Goal: Task Accomplishment & Management: Manage account settings

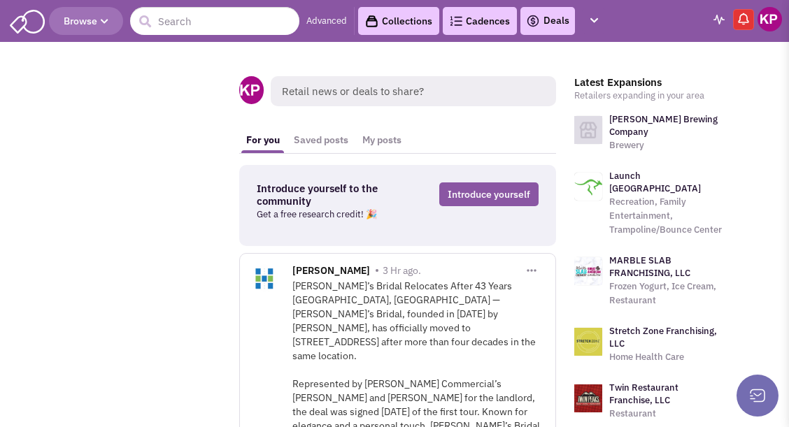
click at [537, 16] on img at bounding box center [533, 21] width 14 height 17
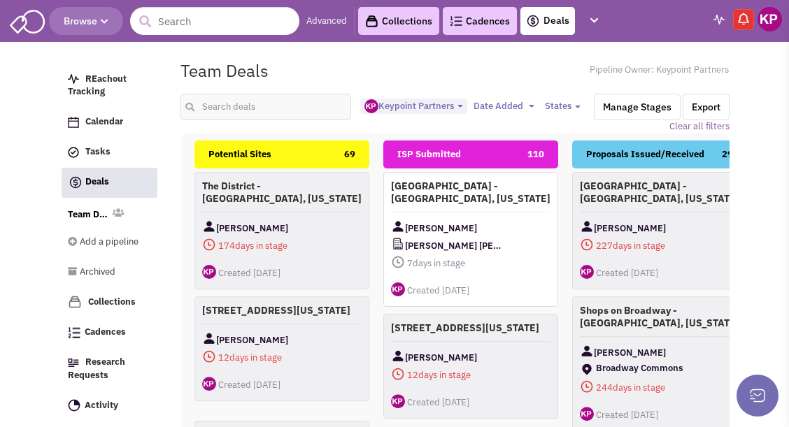
select select "1896"
select select
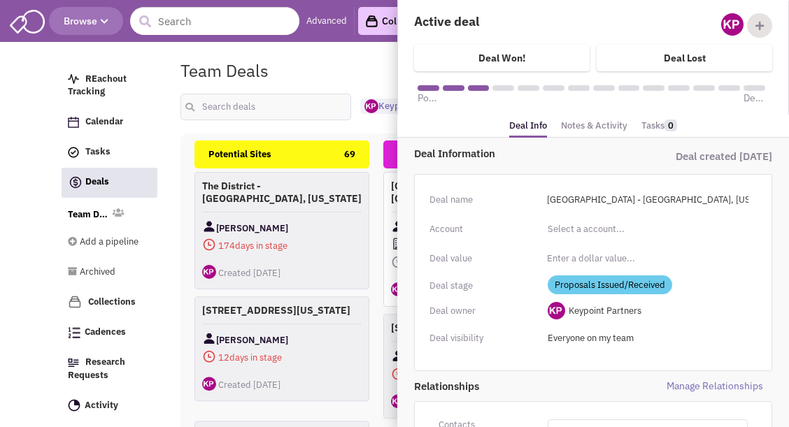
click at [587, 122] on link "Notes & Activity" at bounding box center [594, 126] width 66 height 20
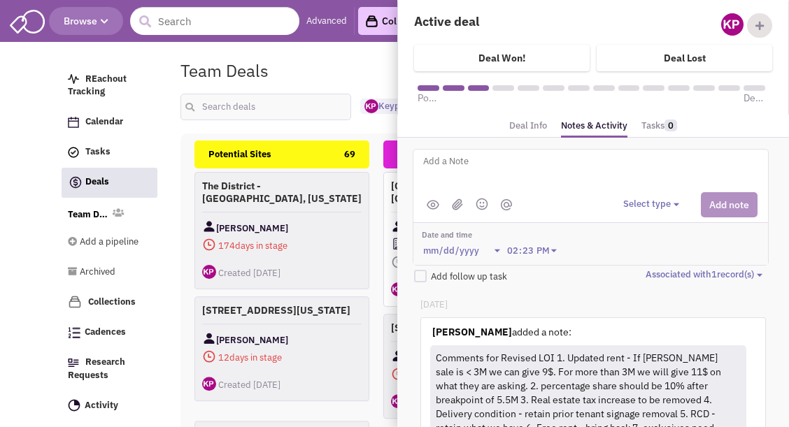
click at [523, 122] on link "Deal Info" at bounding box center [528, 126] width 38 height 20
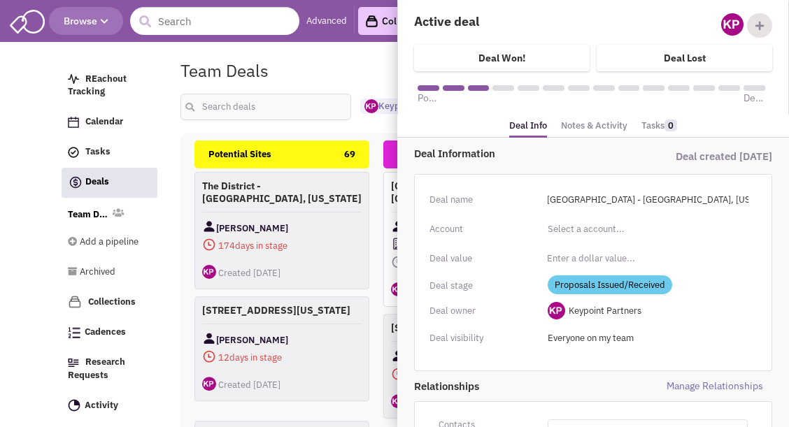
click at [630, 286] on span "Proposals Issued/Received" at bounding box center [610, 285] width 125 height 19
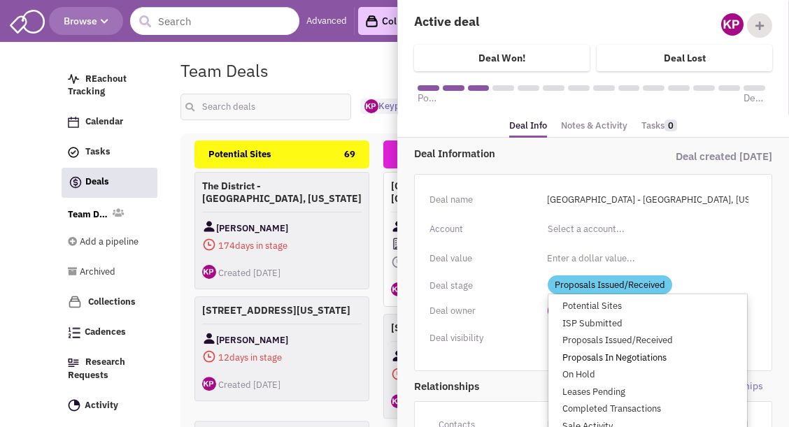
click at [626, 357] on link "Proposals In Negotiations" at bounding box center [648, 358] width 199 height 17
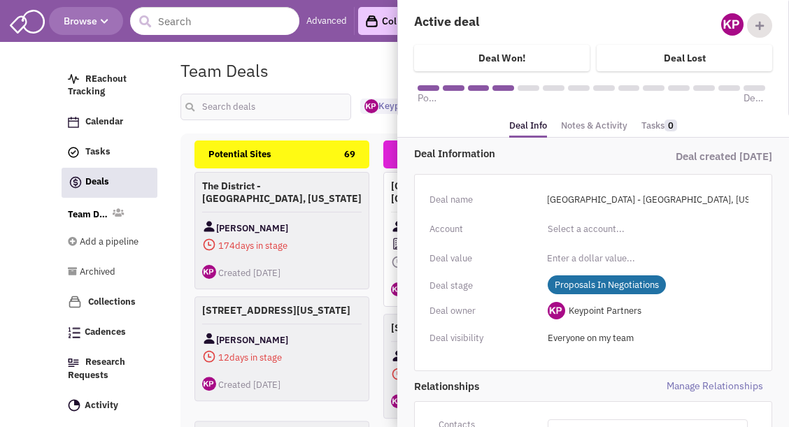
click at [590, 123] on link "Notes & Activity" at bounding box center [594, 126] width 66 height 20
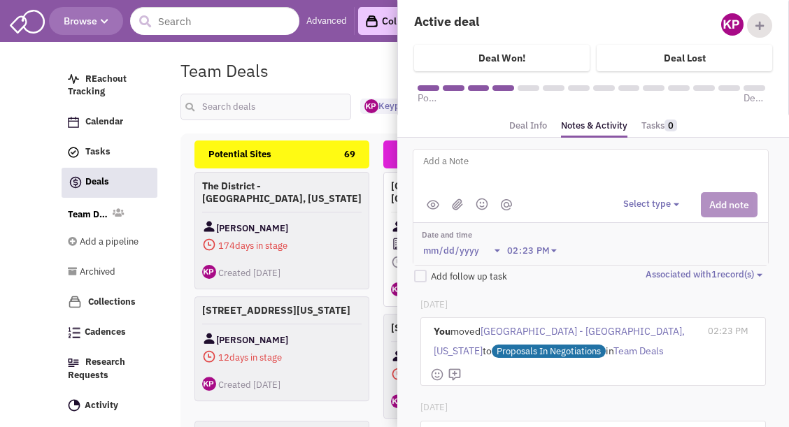
click at [577, 168] on textarea at bounding box center [595, 172] width 346 height 38
type textarea "[DATE]- Revised proposal issued."
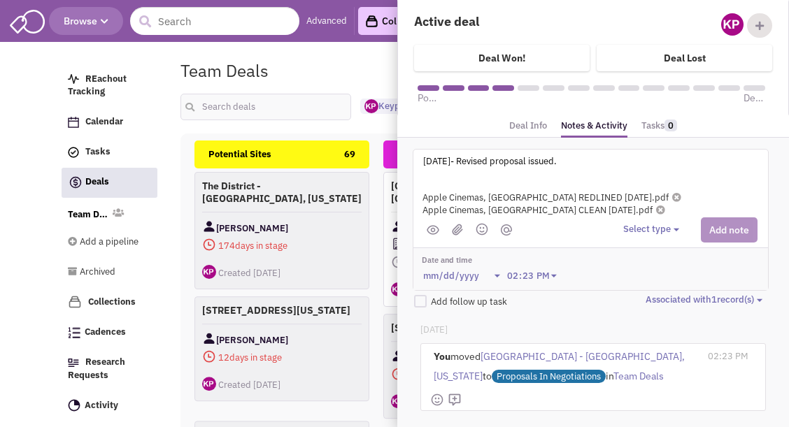
click at [662, 226] on button "Select type" at bounding box center [653, 229] width 60 height 13
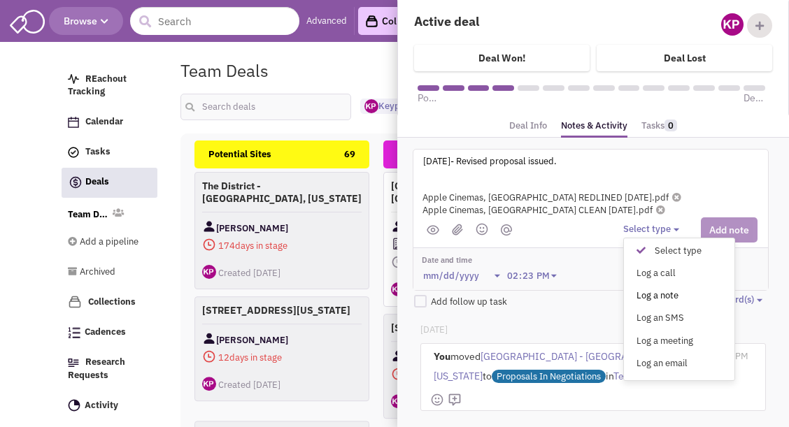
click at [660, 291] on div "Log a note" at bounding box center [645, 296] width 34 height 13
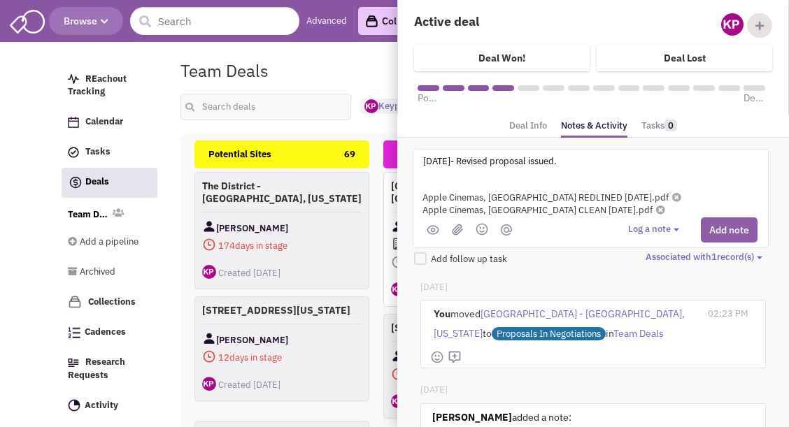
click at [722, 229] on button "Add note" at bounding box center [729, 230] width 57 height 25
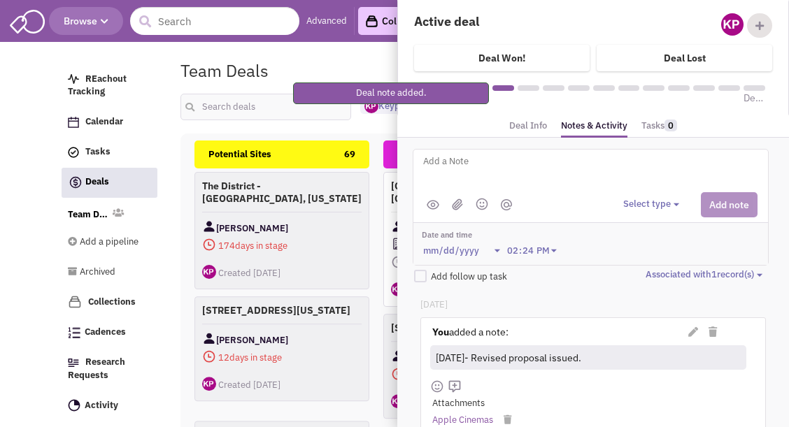
click at [349, 64] on div "Team Deals Pipeline Owner: Keypoint Partners" at bounding box center [454, 71] width 567 height 32
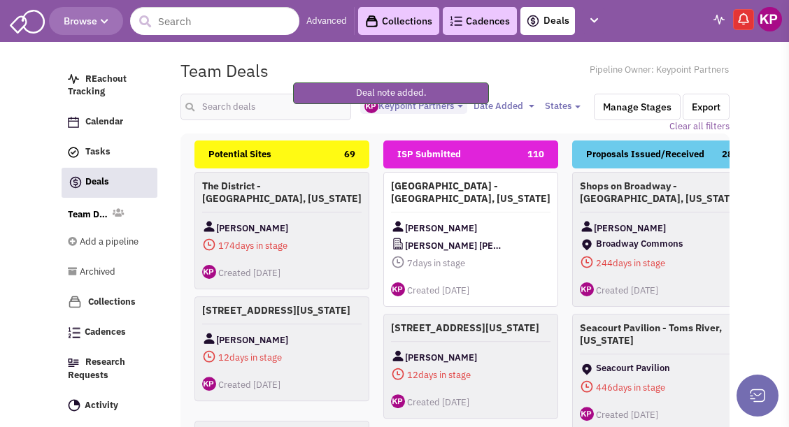
click at [764, 17] on img at bounding box center [770, 19] width 24 height 24
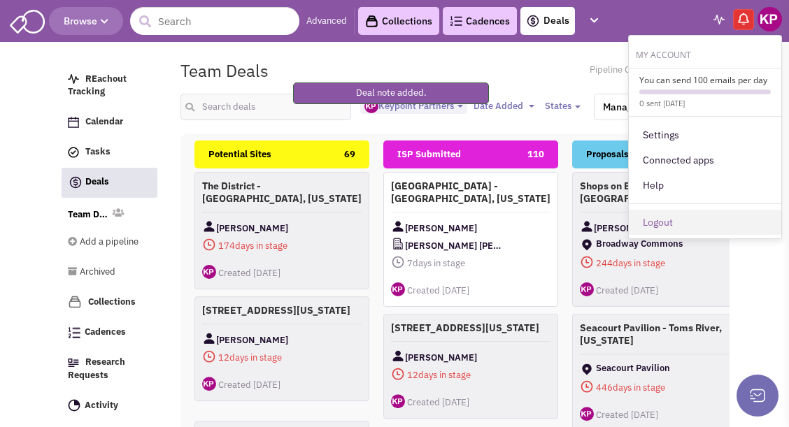
click at [701, 218] on link "Logout" at bounding box center [705, 222] width 153 height 25
